Goal: Transaction & Acquisition: Purchase product/service

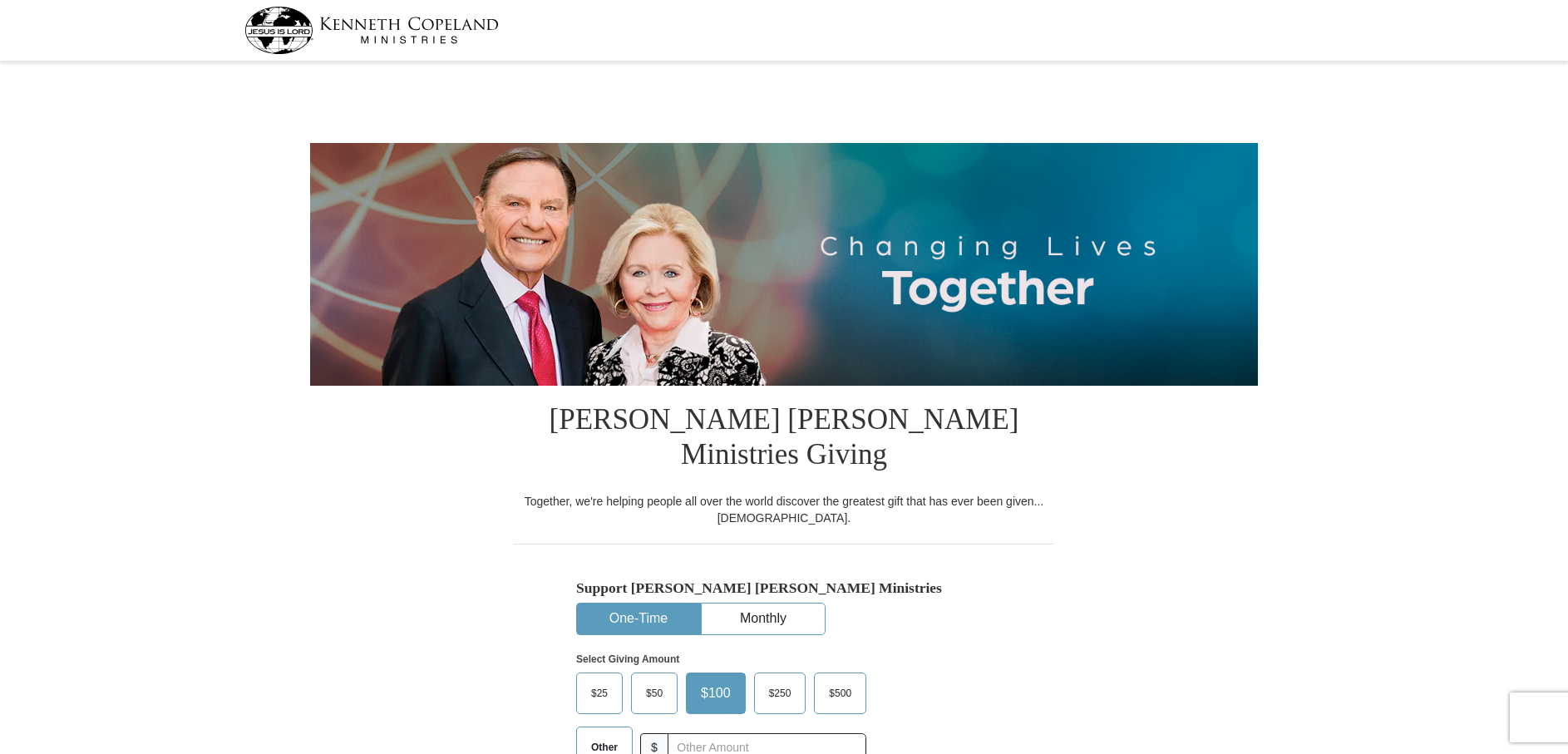
select select "NY"
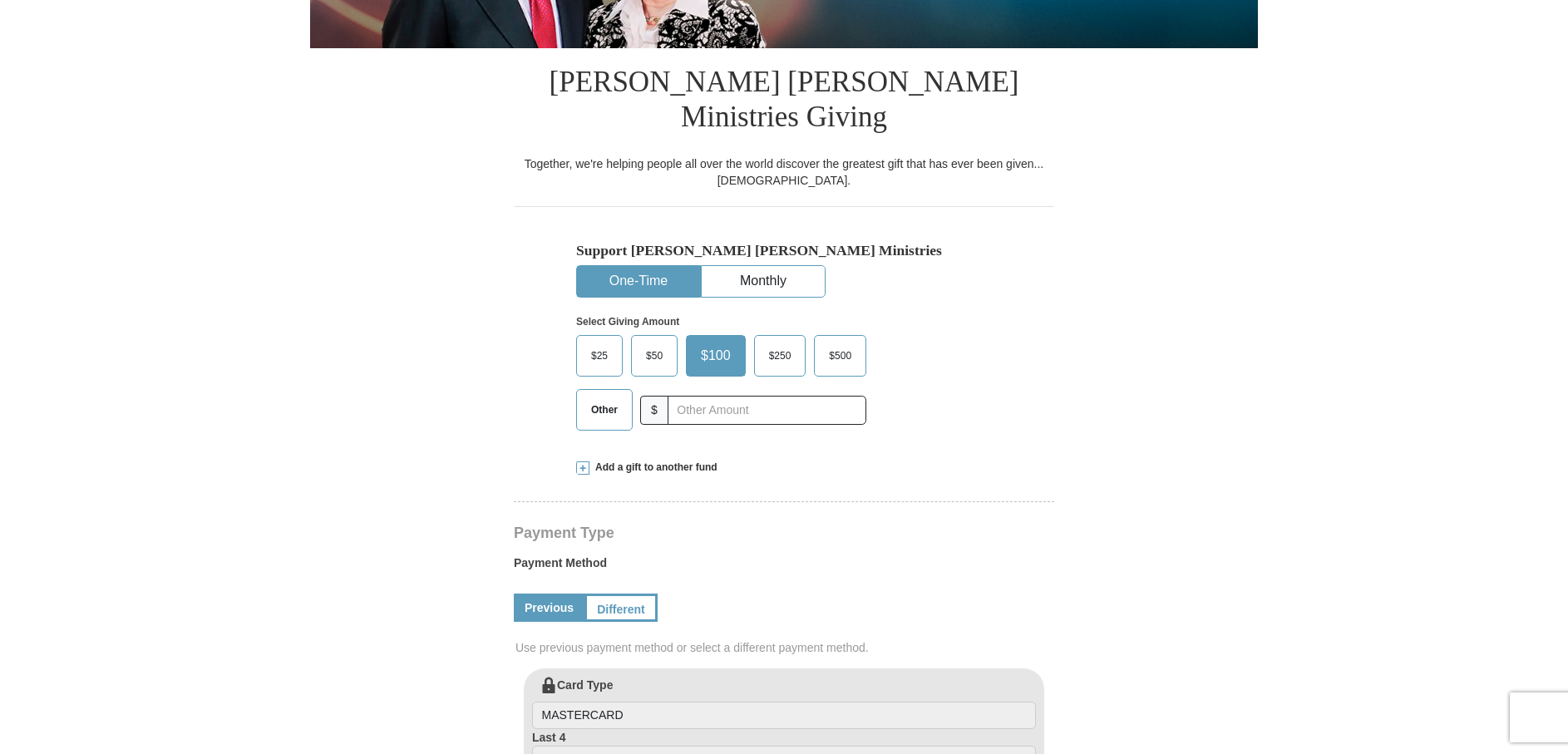
scroll to position [402, 0]
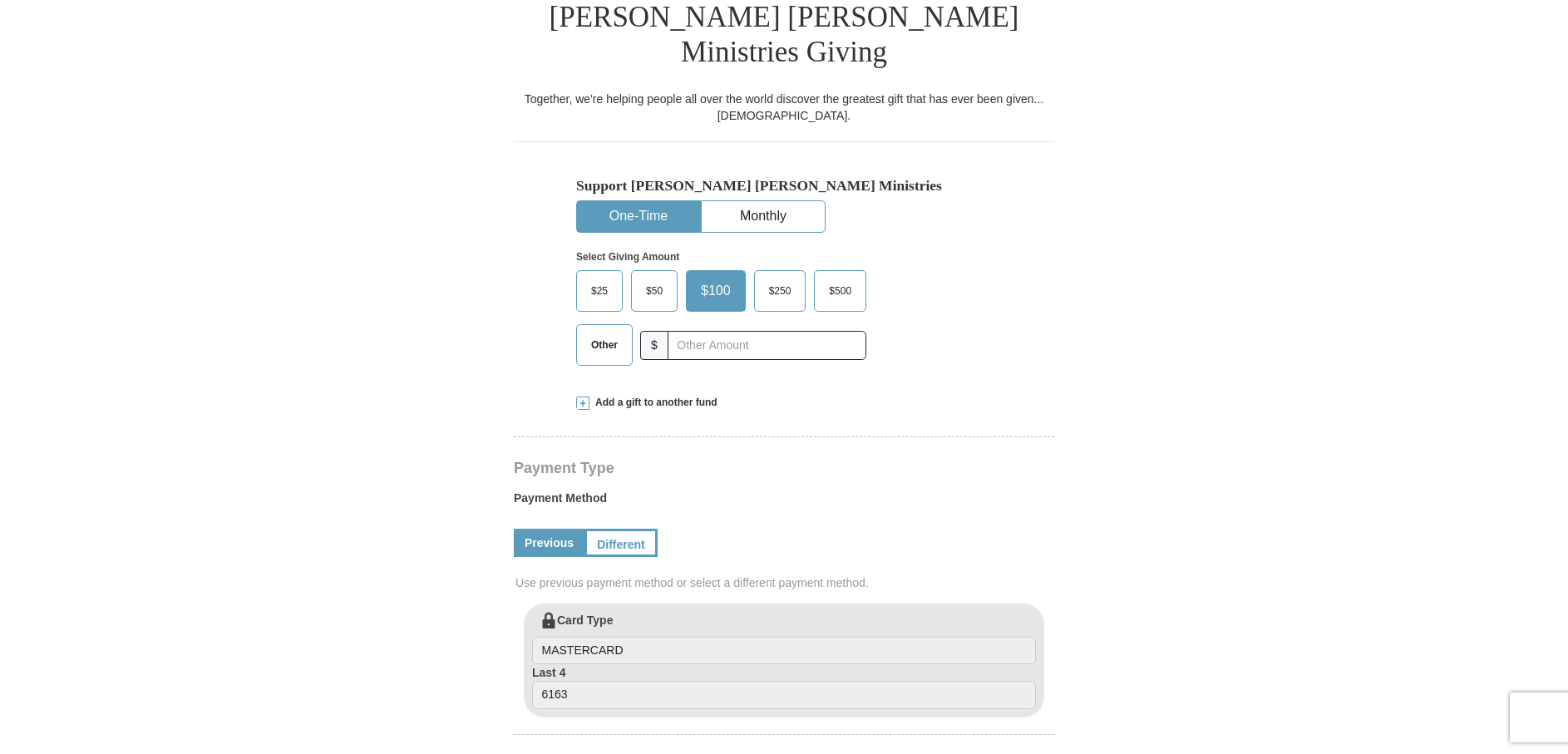
click at [850, 278] on span "$500" at bounding box center [840, 290] width 39 height 25
click at [945, 240] on div "Select Giving Amount Amount must be a valid number The total gift cannot be les…" at bounding box center [784, 305] width 416 height 145
click at [958, 236] on div "Select Giving Amount Amount must be a valid number The total gift cannot be les…" at bounding box center [784, 305] width 416 height 145
click at [839, 278] on span "$500" at bounding box center [840, 290] width 39 height 25
click at [0, 0] on input "$500" at bounding box center [0, 0] width 0 height 0
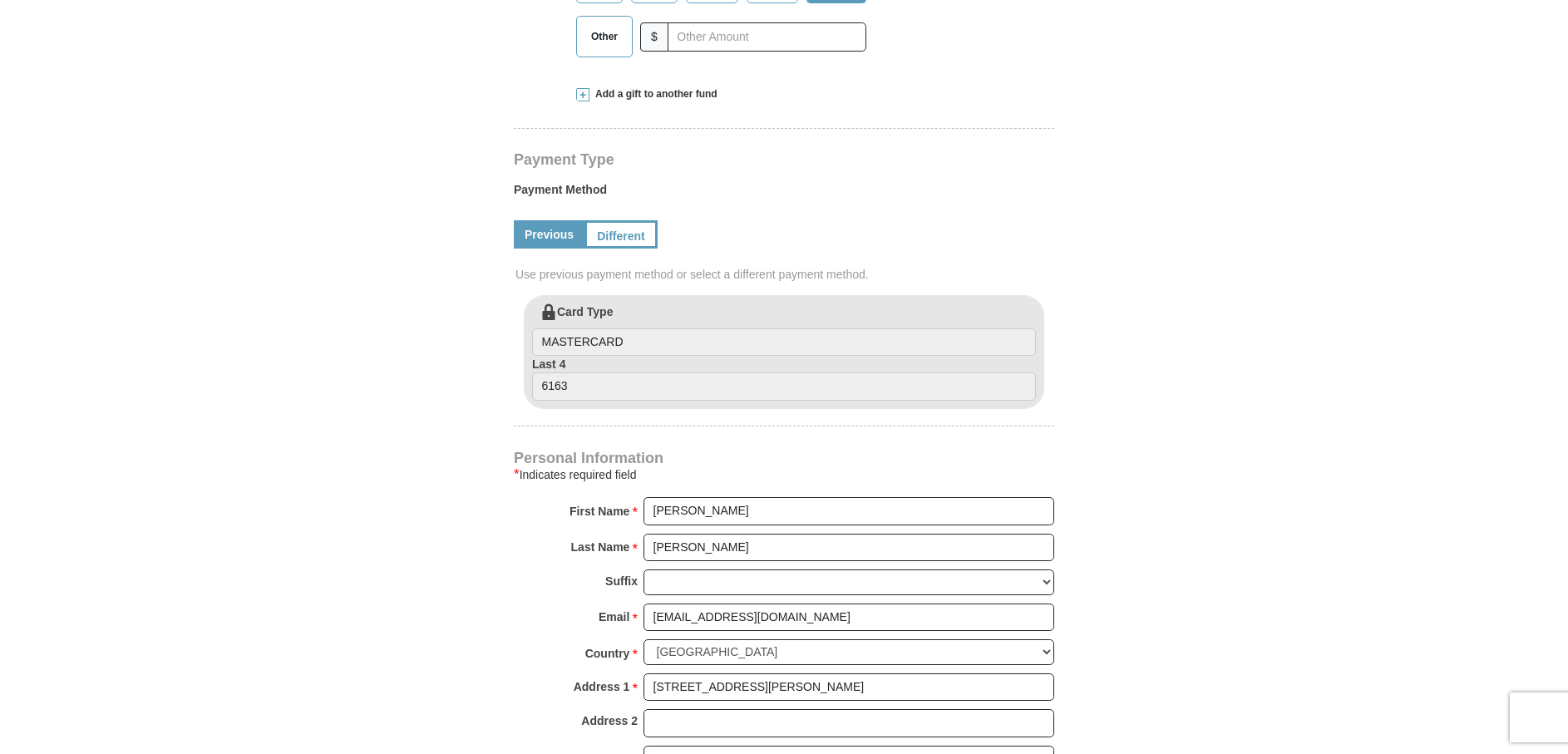
scroll to position [1031, 0]
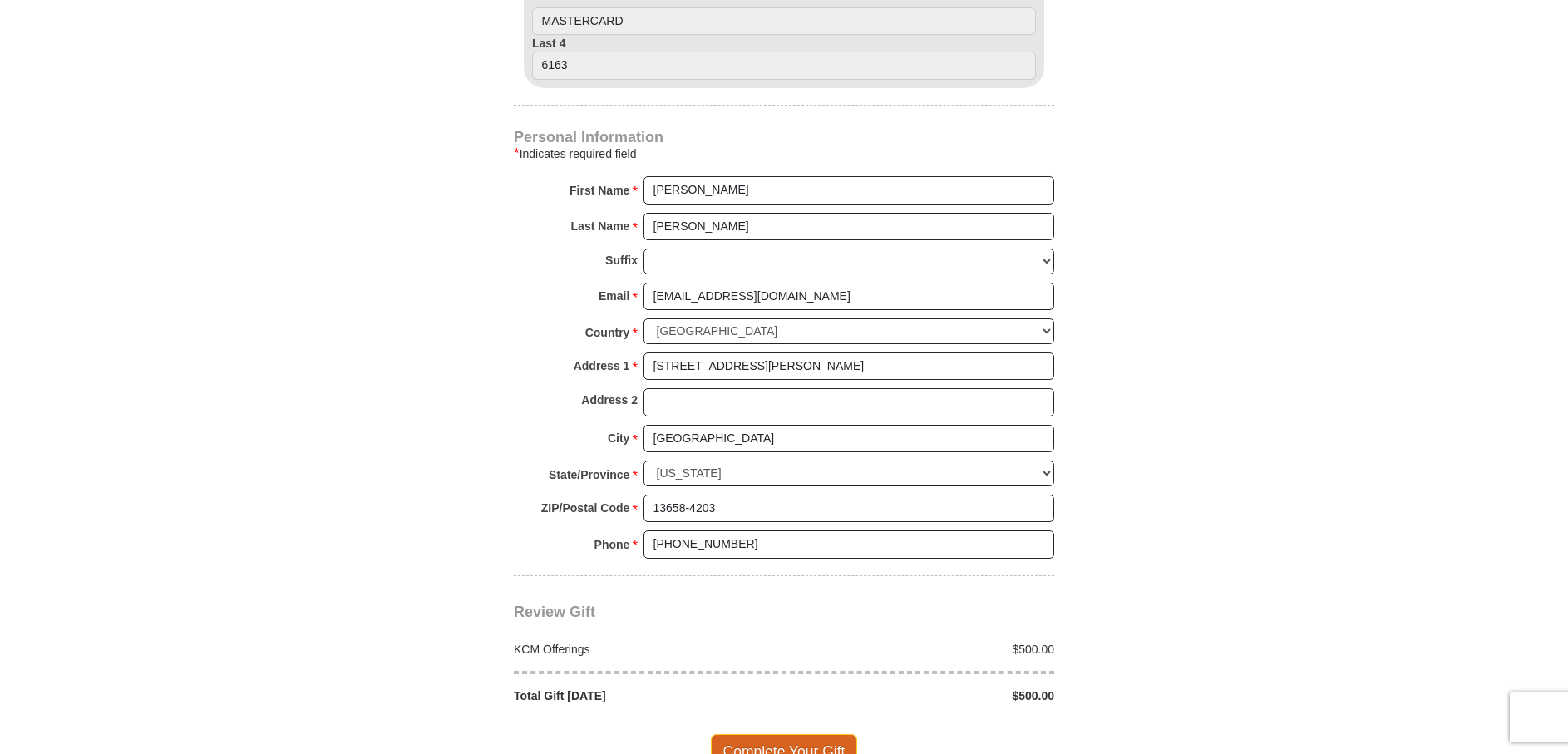
click at [787, 734] on span "Complete Your Gift" at bounding box center [784, 751] width 147 height 35
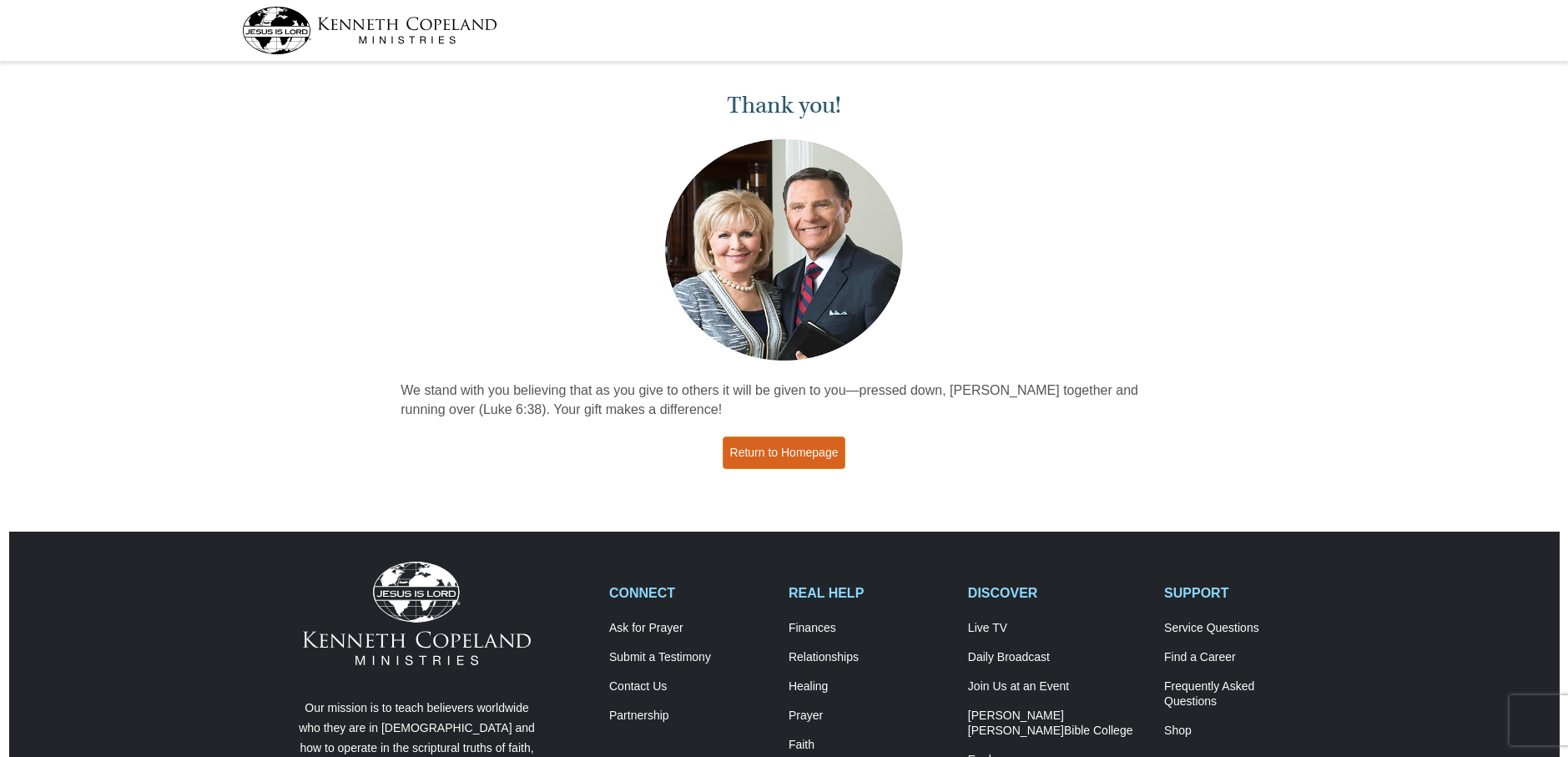
click at [787, 455] on link "Return to Homepage" at bounding box center [784, 453] width 124 height 33
